Goal: Task Accomplishment & Management: Complete application form

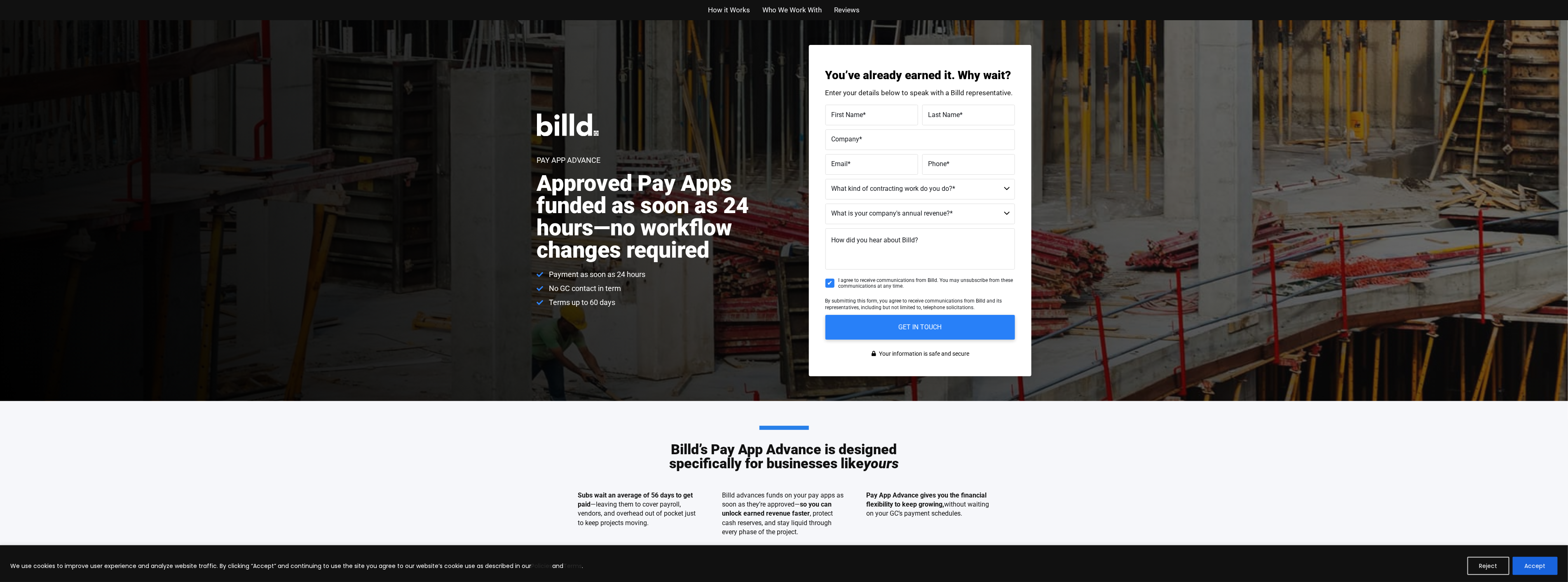
click at [864, 117] on span "*" at bounding box center [865, 115] width 3 height 8
click at [864, 117] on input "First Name *" at bounding box center [872, 115] width 93 height 21
type input "[PERSON_NAME]"
type input "Cicek"
type input "Olive Innovative Technology"
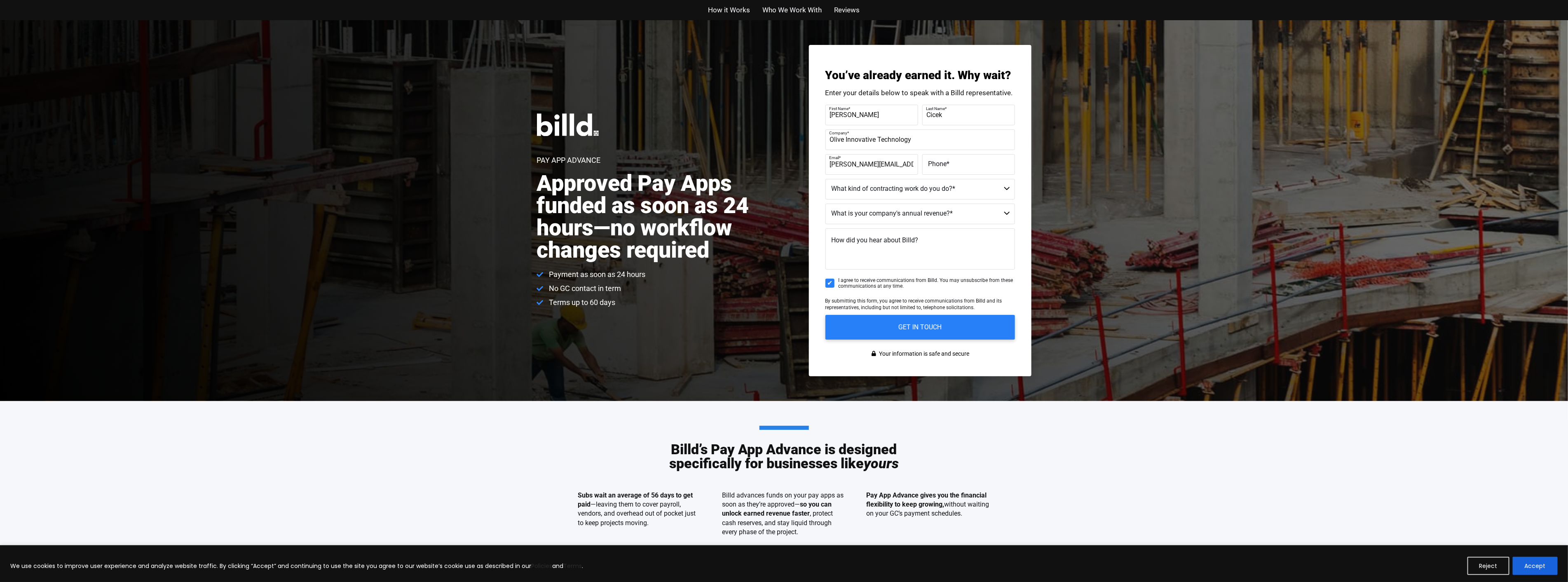
scroll to position [0, 5]
type input "[PERSON_NAME][EMAIL_ADDRESS][DOMAIN_NAME]"
type input "[PHONE_NUMBER]"
click at [906, 184] on select "Residential - Our Services Do Not Apply Not a Contractor Commercial and Residen…" at bounding box center [920, 189] width 190 height 21
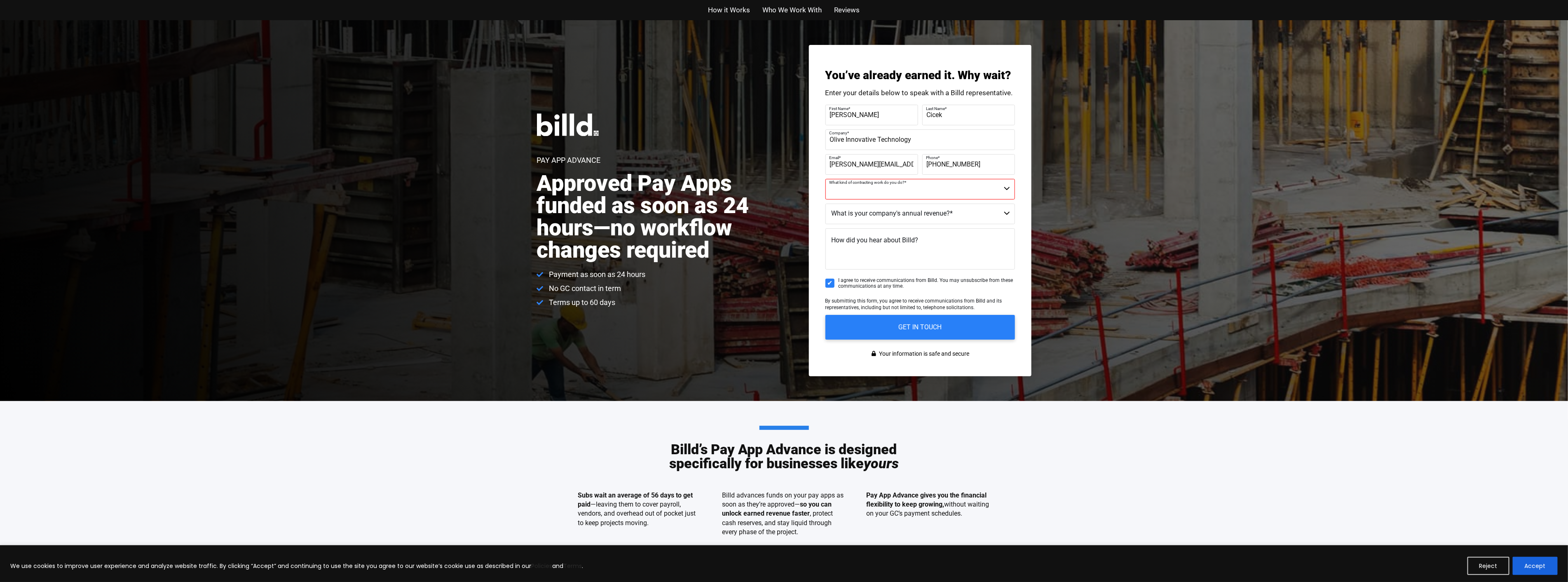
select select "Not a Contractor"
click at [825, 179] on select "Residential - Our Services Do Not Apply Not a Contractor Commercial and Residen…" at bounding box center [920, 189] width 190 height 21
click at [881, 217] on select "Less than $1M $1M - $2M $2M - $4M $4M - $8M $8M - $25M $25M - $40M $40M +" at bounding box center [920, 214] width 190 height 21
select select "$2M - $4M"
click at [825, 204] on select "Less than $1M $1M - $2M $2M - $4M $4M - $8M $8M - $25M $25M - $40M $40M +" at bounding box center [920, 214] width 190 height 21
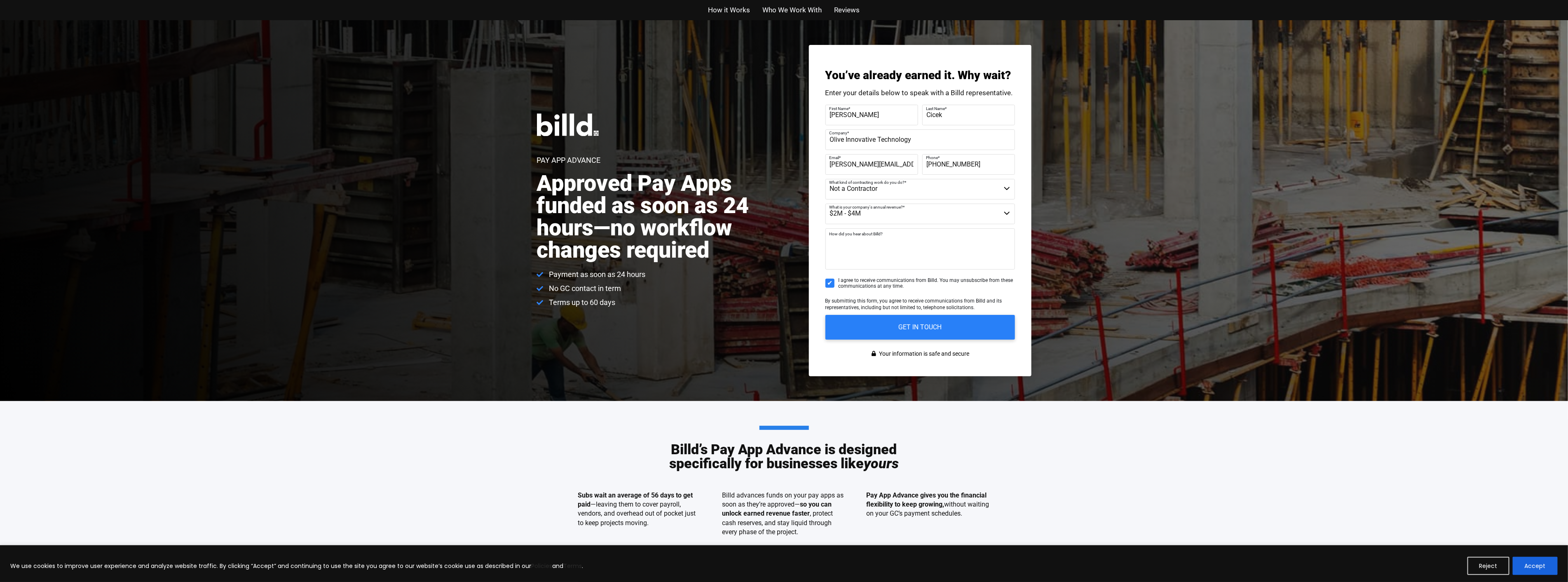
click at [886, 256] on textarea "How did you hear about Billd?" at bounding box center [920, 249] width 190 height 42
type textarea "Online"
click at [922, 328] on input "GET IN TOUCH" at bounding box center [919, 327] width 199 height 26
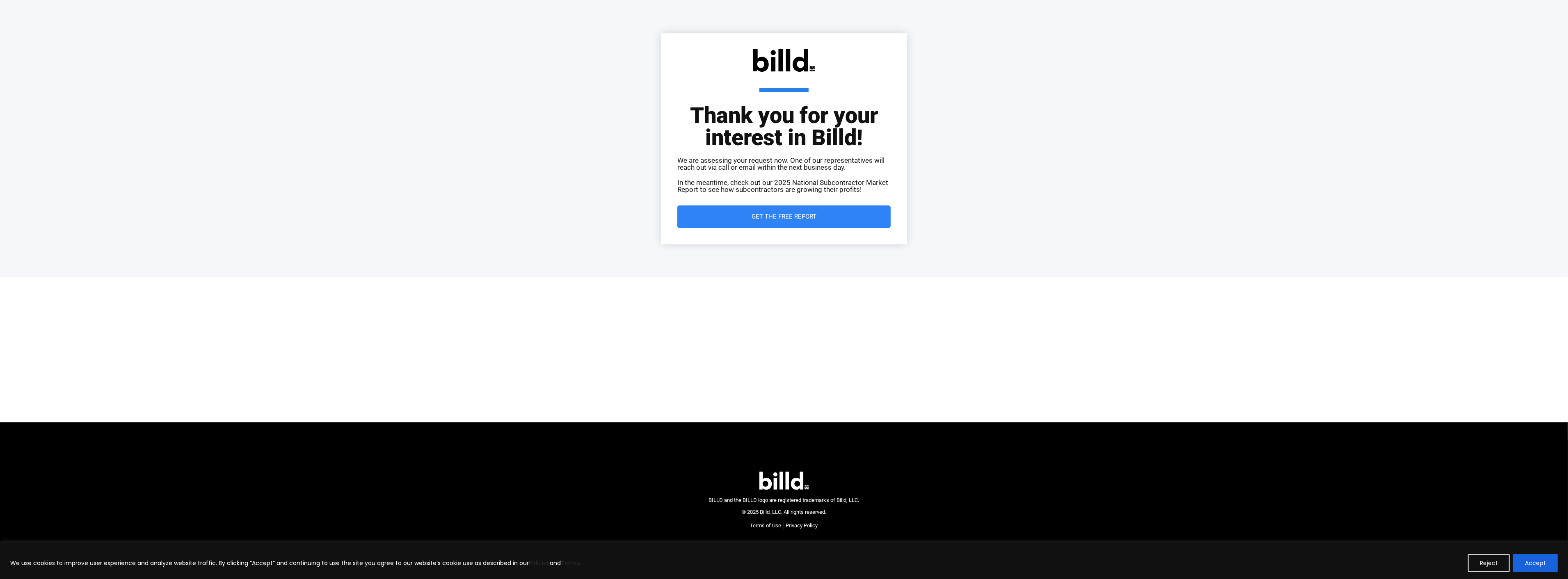
click at [560, 226] on div "Thank you for your interest in Billd! We are assessing your request now. One of…" at bounding box center [784, 139] width 1568 height 278
